Goal: Check status: Check status

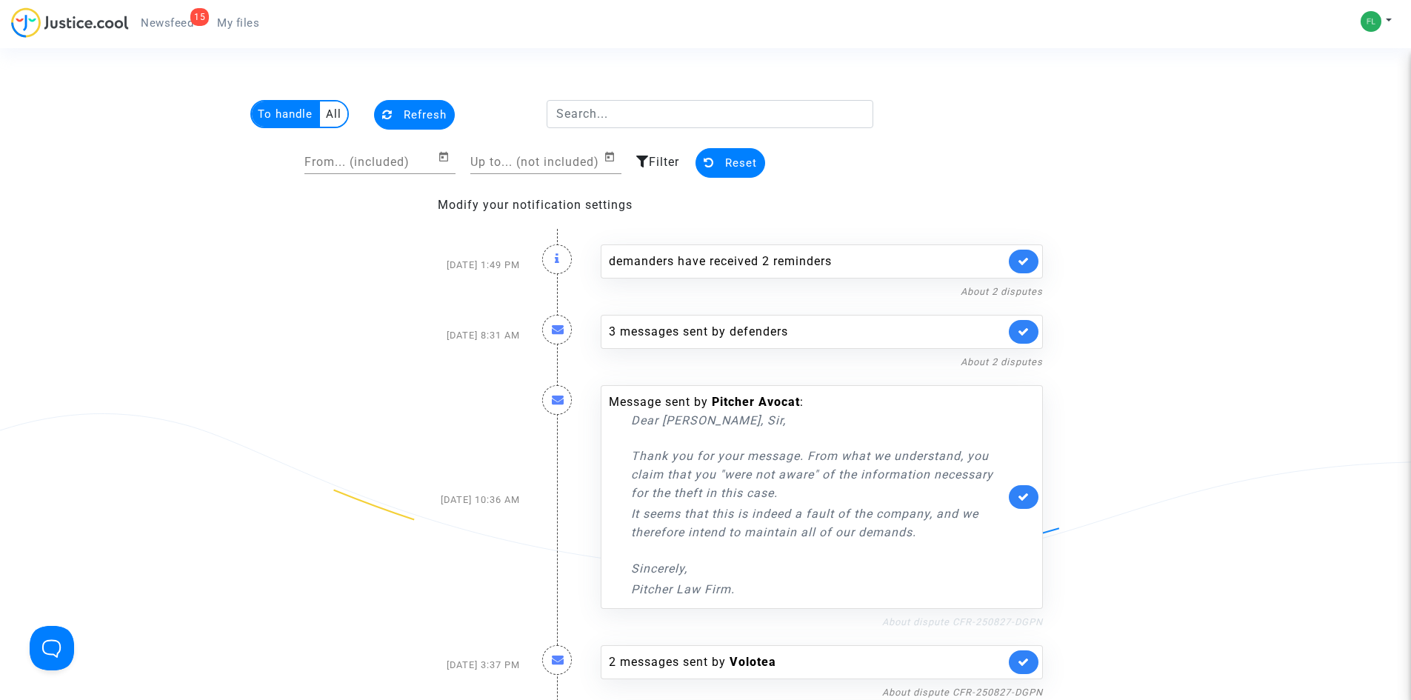
click at [976, 621] on link "About dispute CFR-250827-DGPN" at bounding box center [962, 621] width 161 height 11
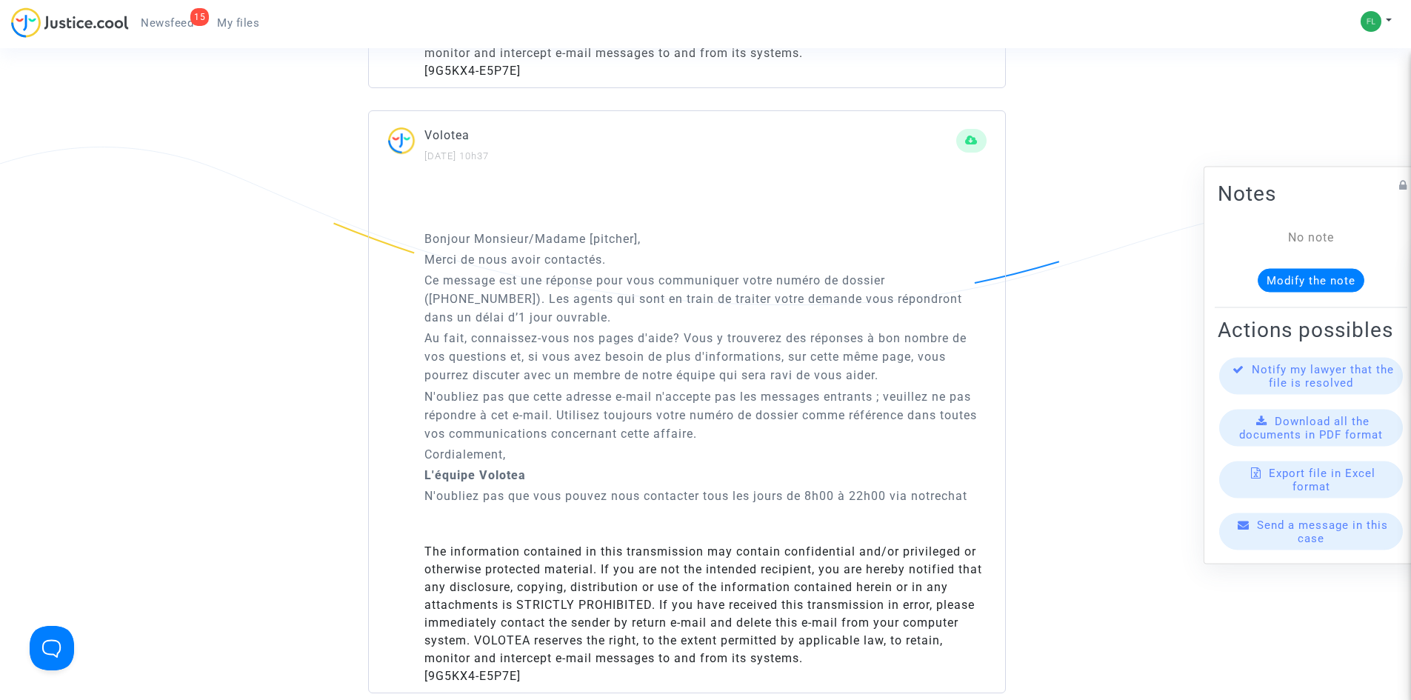
scroll to position [1408, 0]
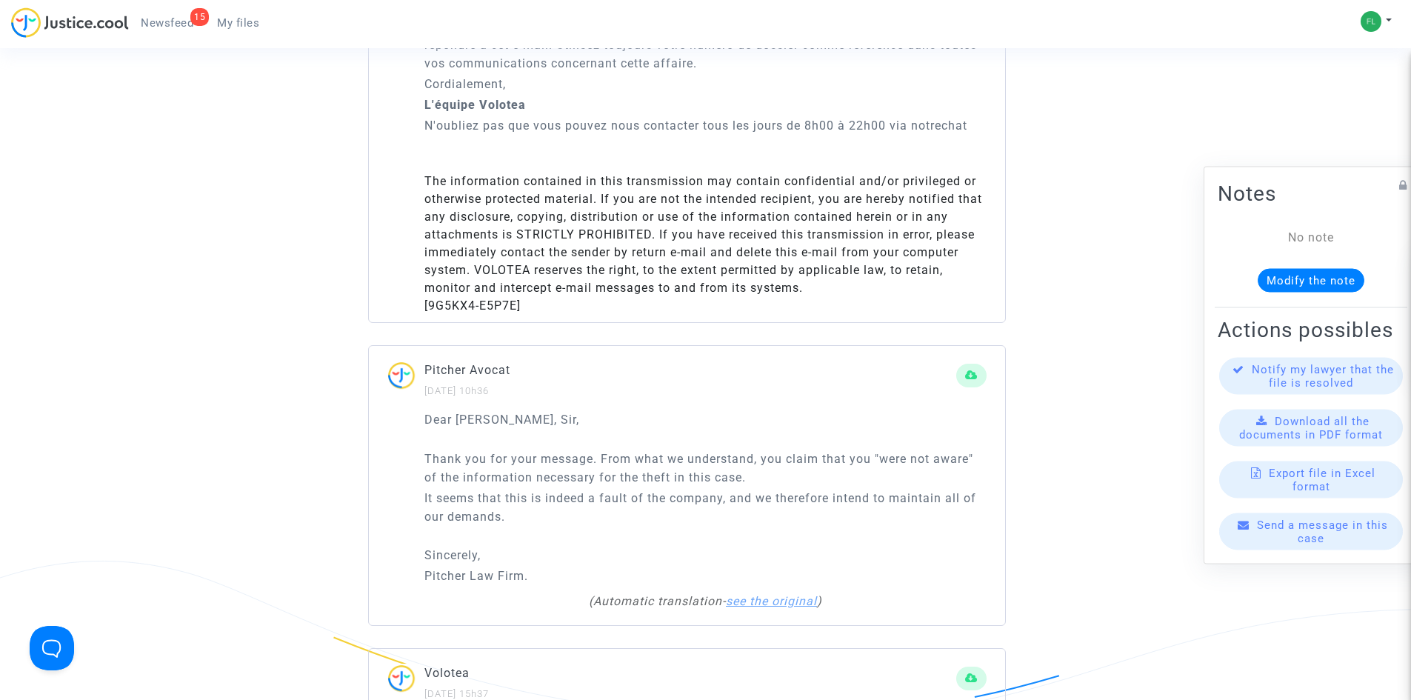
click at [791, 604] on link "see the original" at bounding box center [771, 601] width 91 height 14
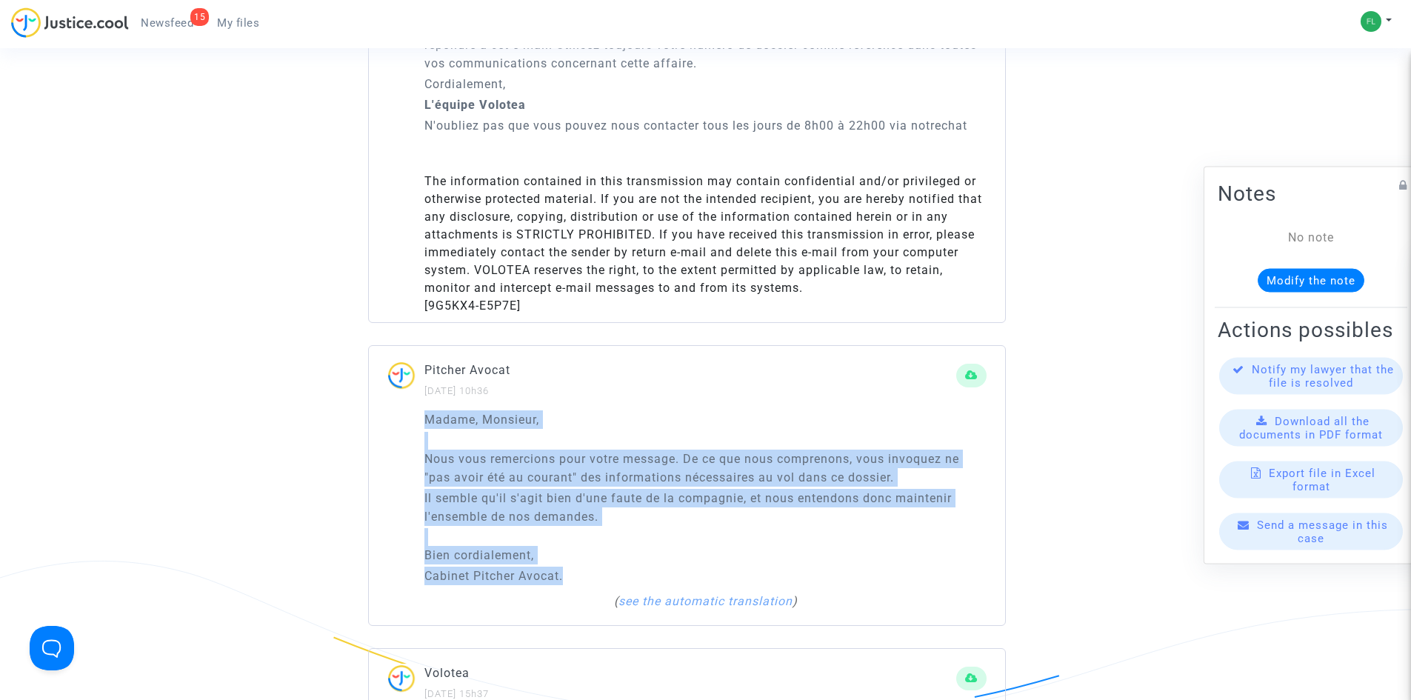
drag, startPoint x: 515, startPoint y: 566, endPoint x: 407, endPoint y: 416, distance: 185.3
click at [407, 416] on div "Madame, Monsieur, Nous vous remercions pour votre message. De ce que nous compr…" at bounding box center [687, 517] width 636 height 215
copy div "Madame, Monsieur, Nous vous remercions pour votre message. De ce que nous compr…"
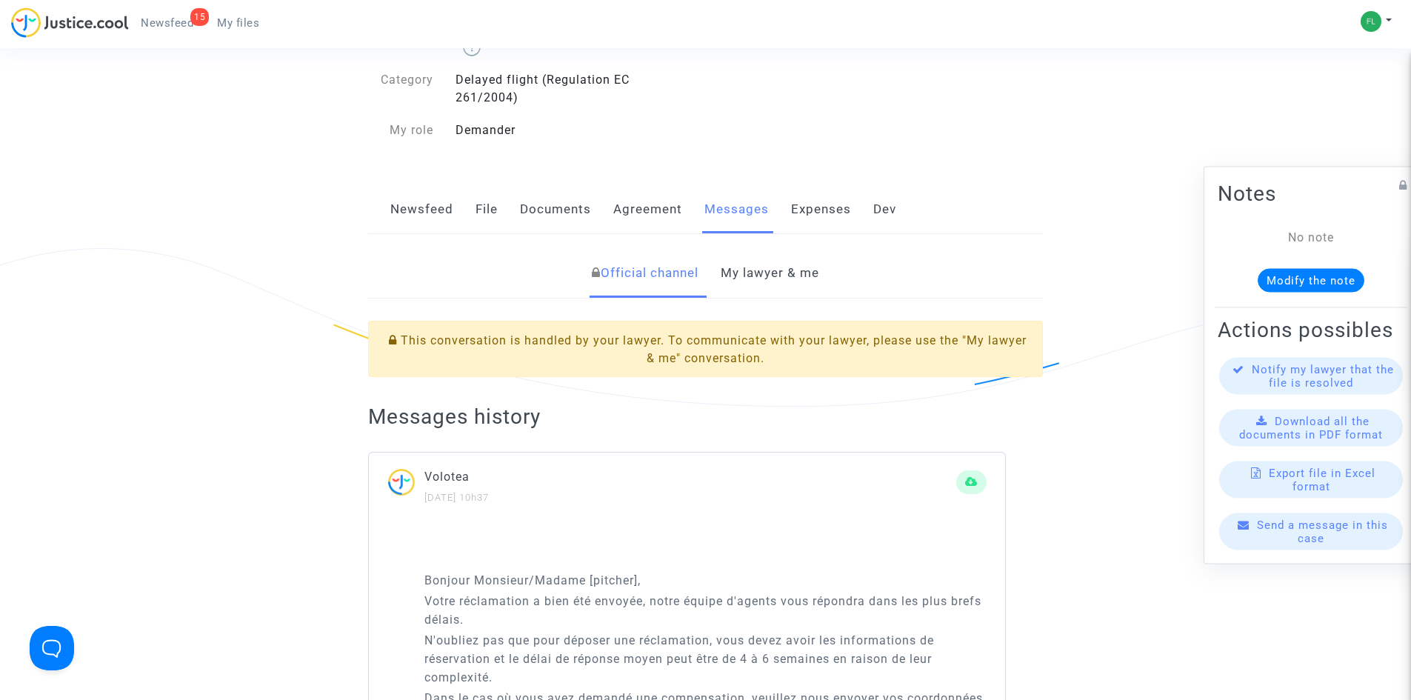
scroll to position [0, 0]
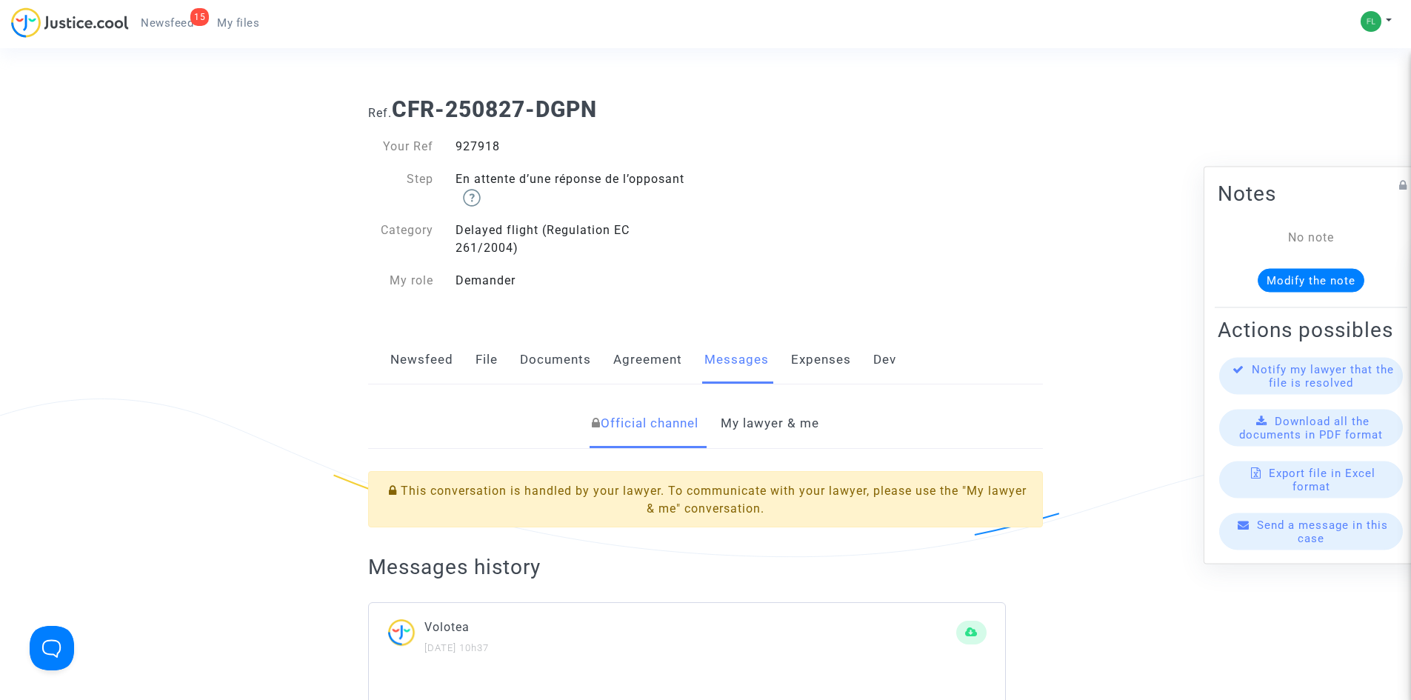
click at [159, 20] on span "Newsfeed" at bounding box center [167, 22] width 53 height 13
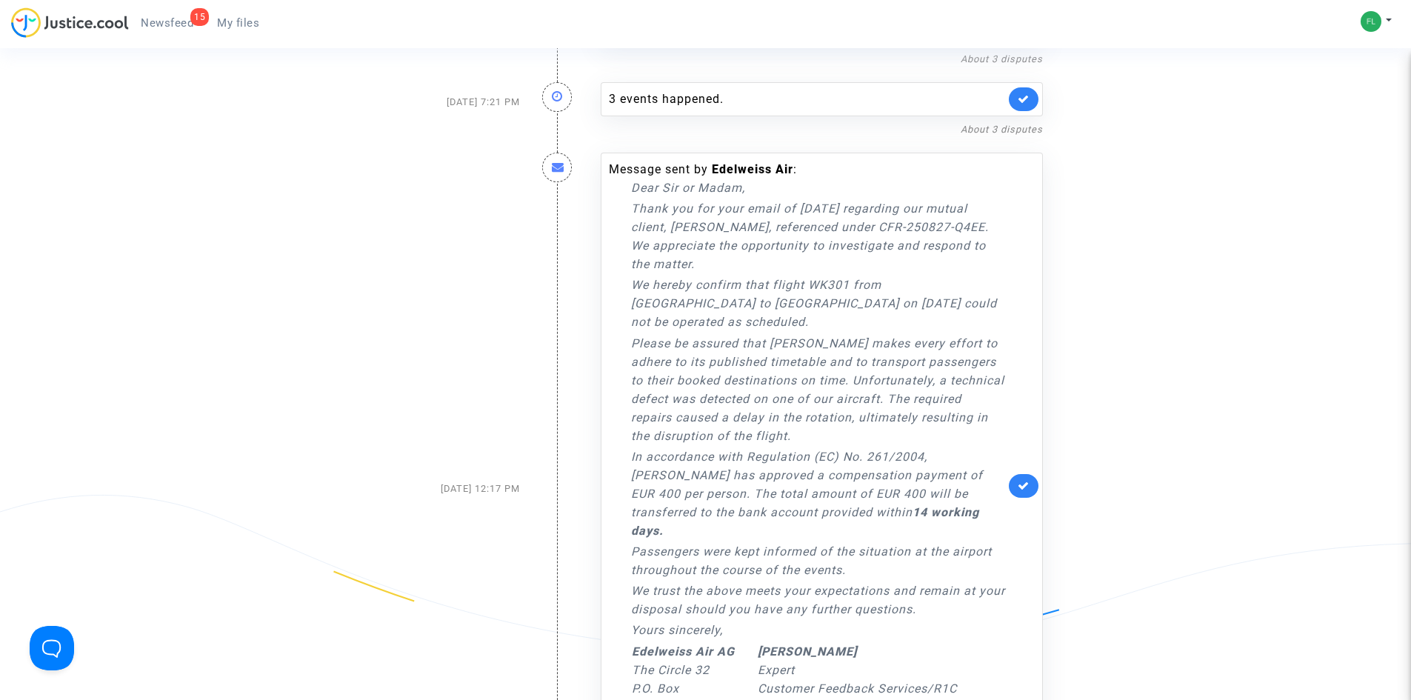
scroll to position [889, 0]
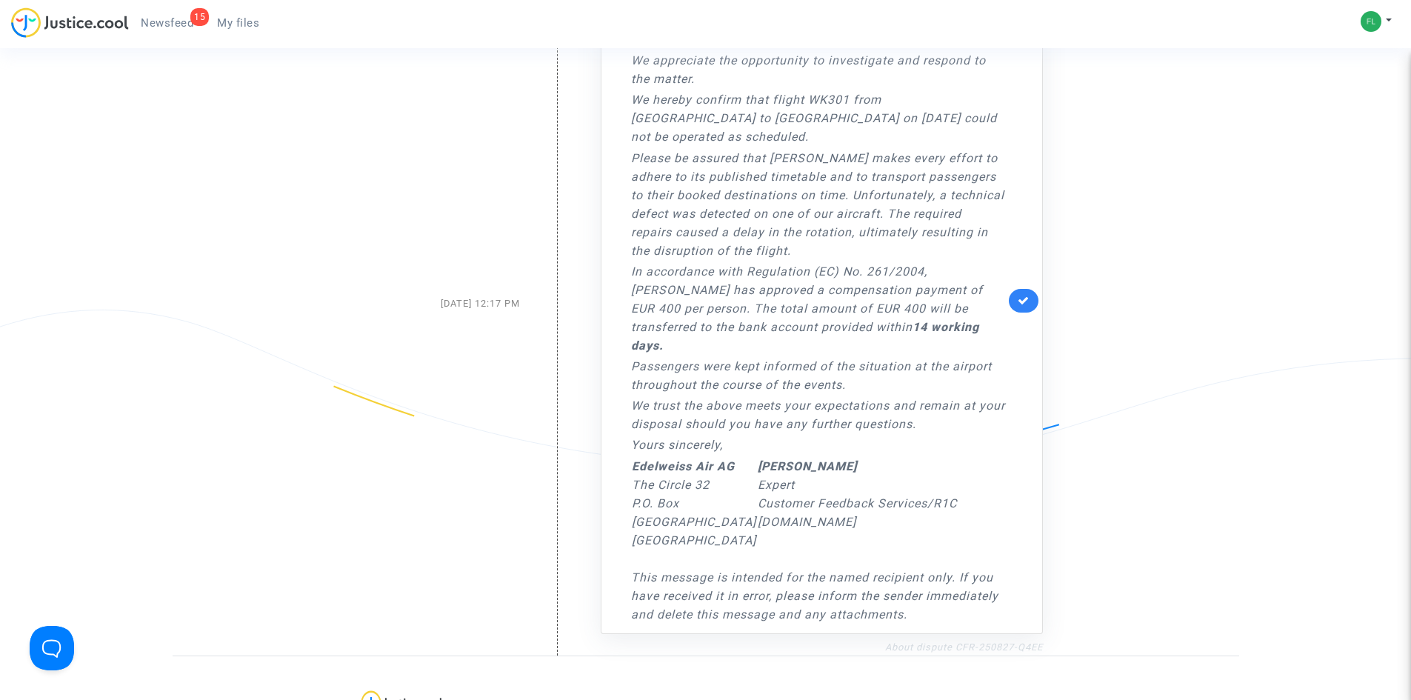
drag, startPoint x: 1011, startPoint y: 612, endPoint x: 961, endPoint y: 610, distance: 49.7
click at [961, 642] on link "About dispute CFR-250827-Q4EE" at bounding box center [964, 647] width 158 height 11
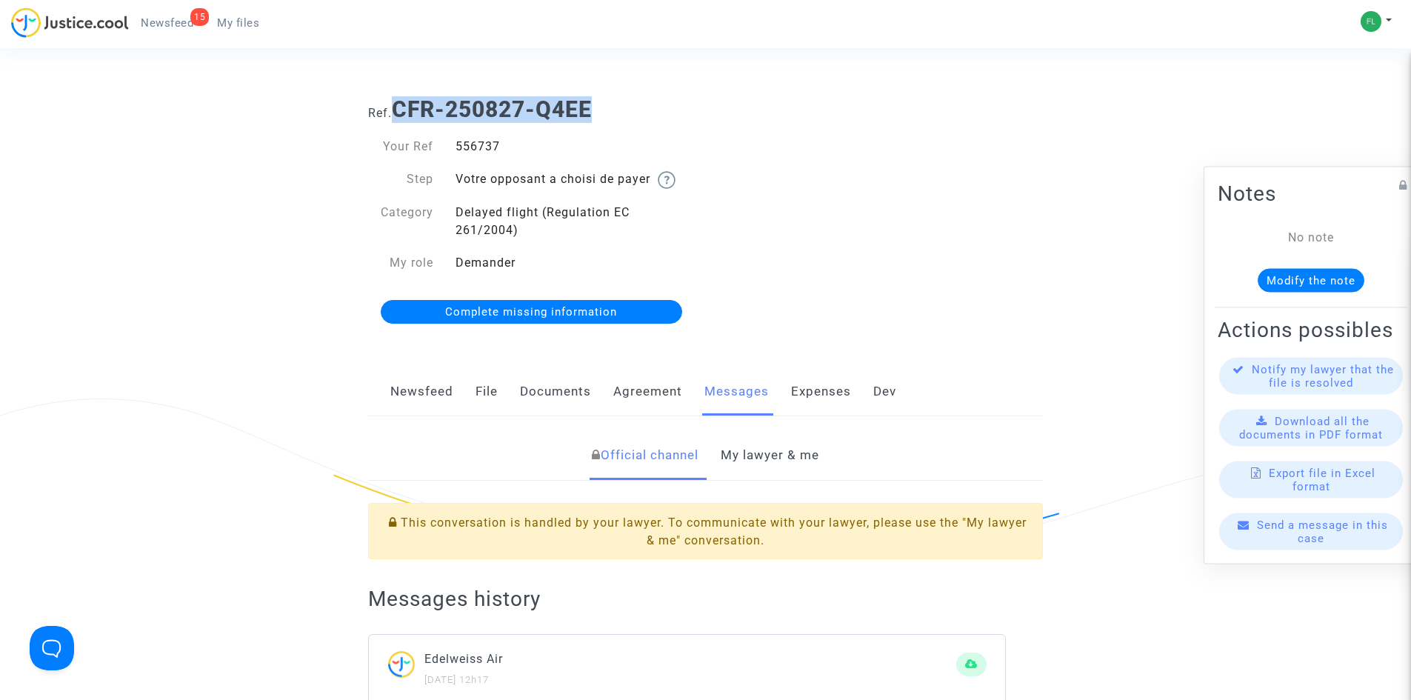
drag, startPoint x: 602, startPoint y: 106, endPoint x: 392, endPoint y: 111, distance: 209.8
click at [392, 111] on h1 "Ref. CFR-250827-Q4EE" at bounding box center [705, 109] width 675 height 27
copy h1 "CFR-250827-Q4EE"
